Goal: Task Accomplishment & Management: Use online tool/utility

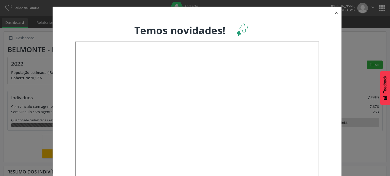
click at [334, 13] on button "×" at bounding box center [336, 13] width 10 height 12
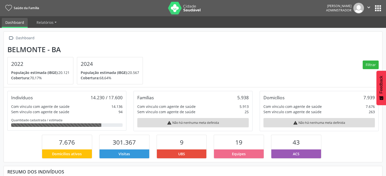
click at [377, 8] on button "apps" at bounding box center [378, 8] width 9 height 9
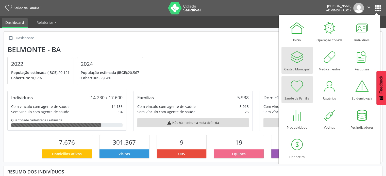
click at [299, 57] on div at bounding box center [296, 56] width 15 height 15
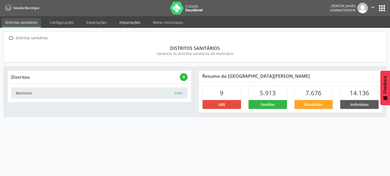
click at [127, 22] on link "Importações" at bounding box center [130, 22] width 28 height 9
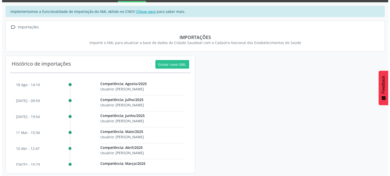
scroll to position [26, 0]
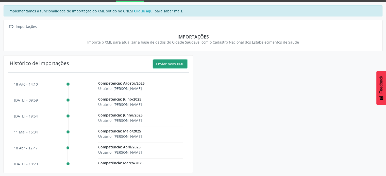
click at [169, 64] on button "Enviar novo XML" at bounding box center [170, 64] width 34 height 9
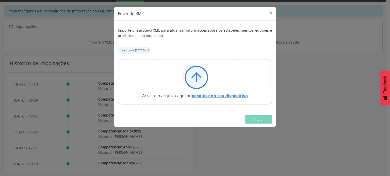
click at [219, 96] on link "pesquise no seu dispositivo" at bounding box center [220, 96] width 56 height 6
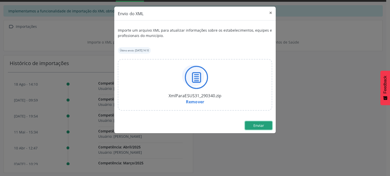
click at [261, 125] on span "Enviar" at bounding box center [258, 125] width 11 height 5
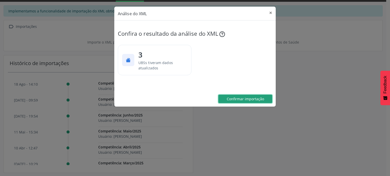
click at [250, 96] on button "Confirmar importação" at bounding box center [245, 99] width 54 height 9
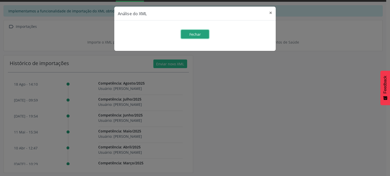
click at [195, 35] on span "Fechar" at bounding box center [194, 34] width 11 height 5
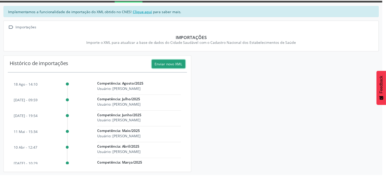
scroll to position [0, 0]
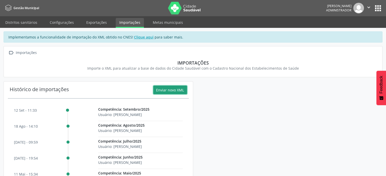
click at [368, 8] on icon "" at bounding box center [369, 8] width 6 height 6
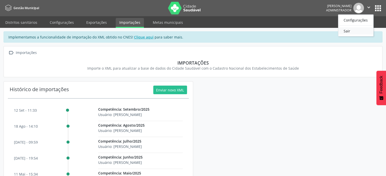
click at [351, 33] on link "Sair" at bounding box center [355, 30] width 35 height 7
